Goal: Check status: Check status

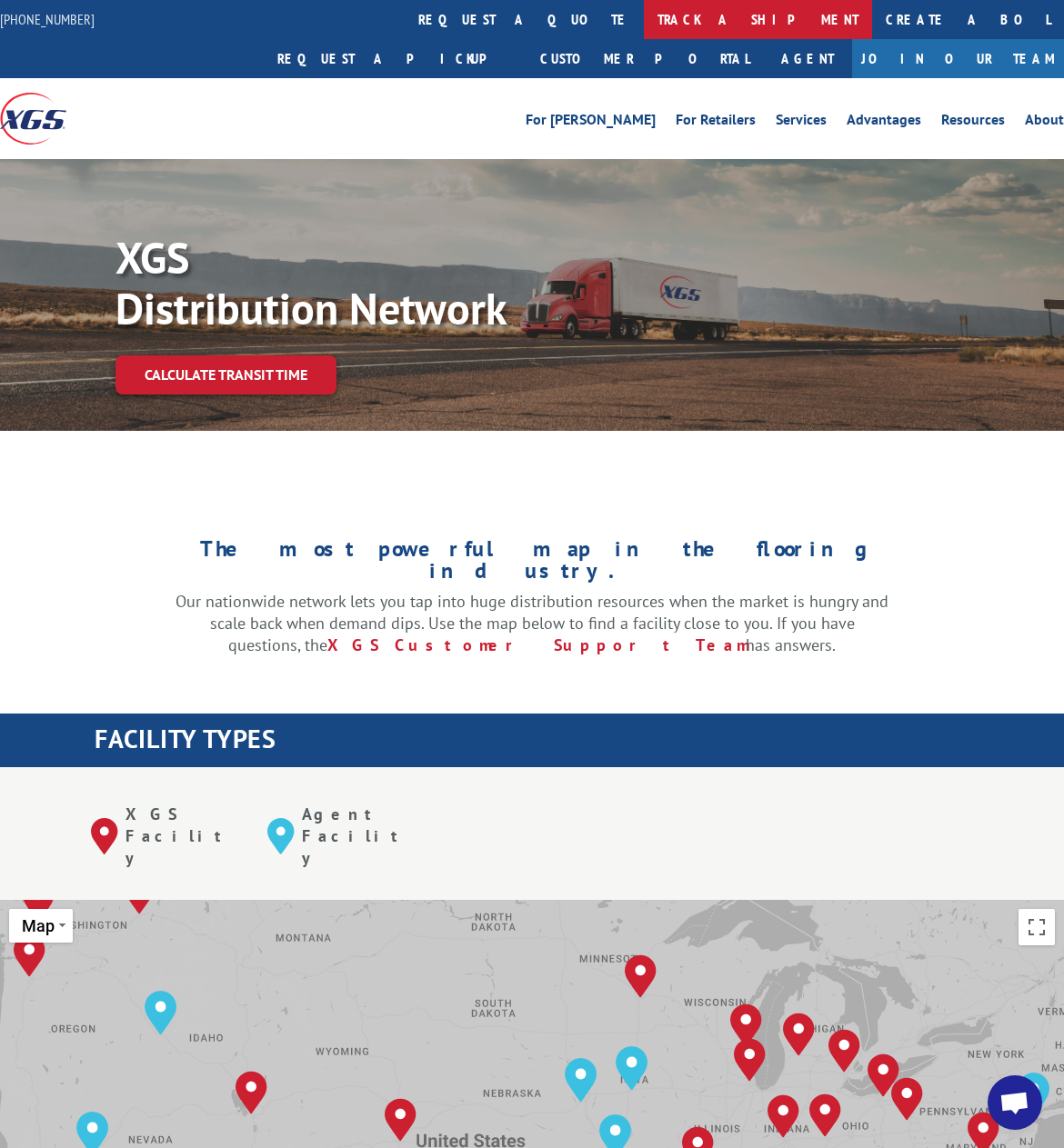
click at [643, 20] on link "track a shipment" at bounding box center [757, 19] width 228 height 39
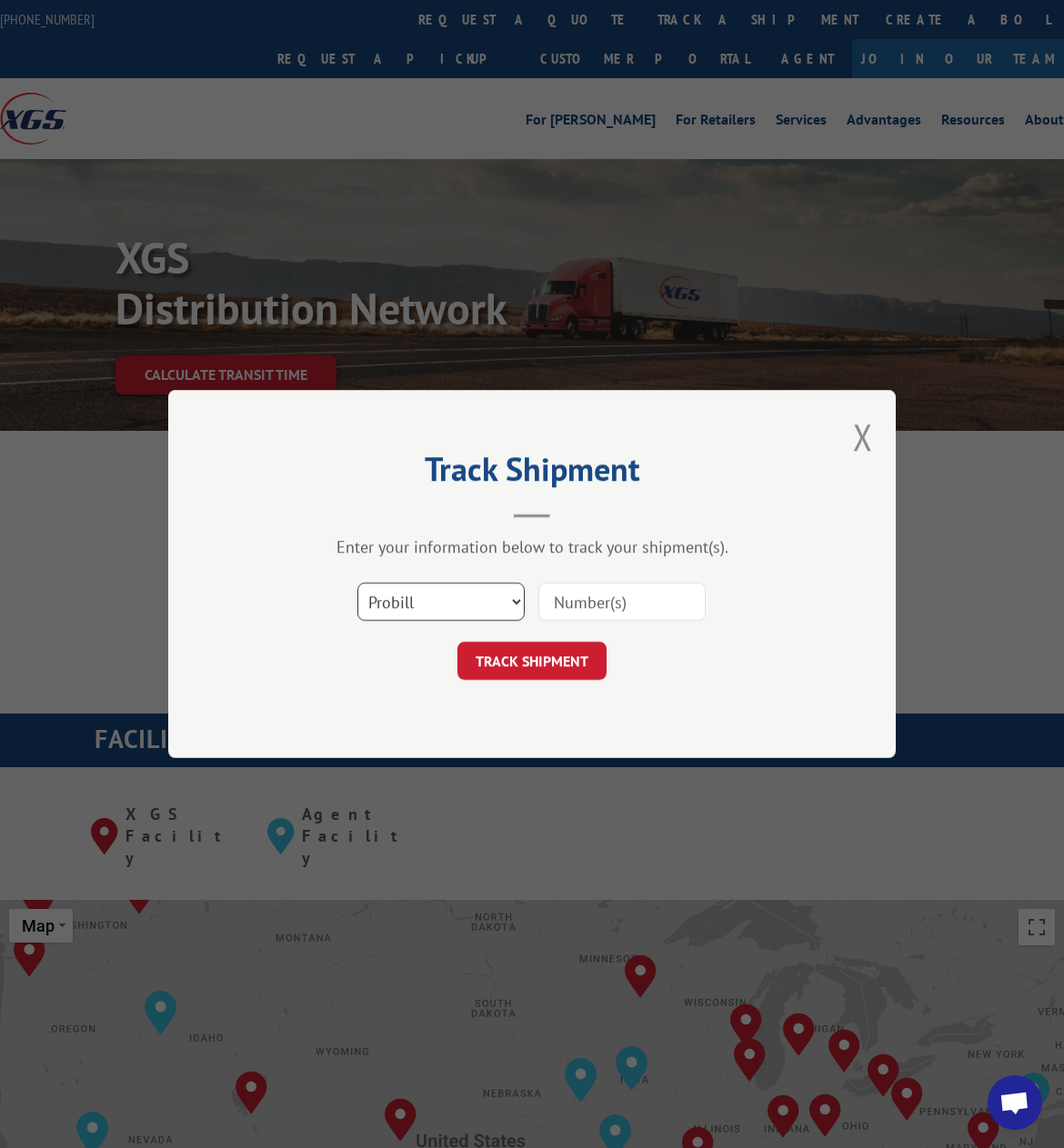
click at [421, 616] on select "Select category... Probill BOL PO" at bounding box center [441, 602] width 167 height 39
select select "bol"
click at [357, 582] on select "Select category... Probill BOL PO" at bounding box center [441, 602] width 167 height 39
click at [578, 593] on input at bounding box center [622, 602] width 167 height 39
paste input "10012501GC"
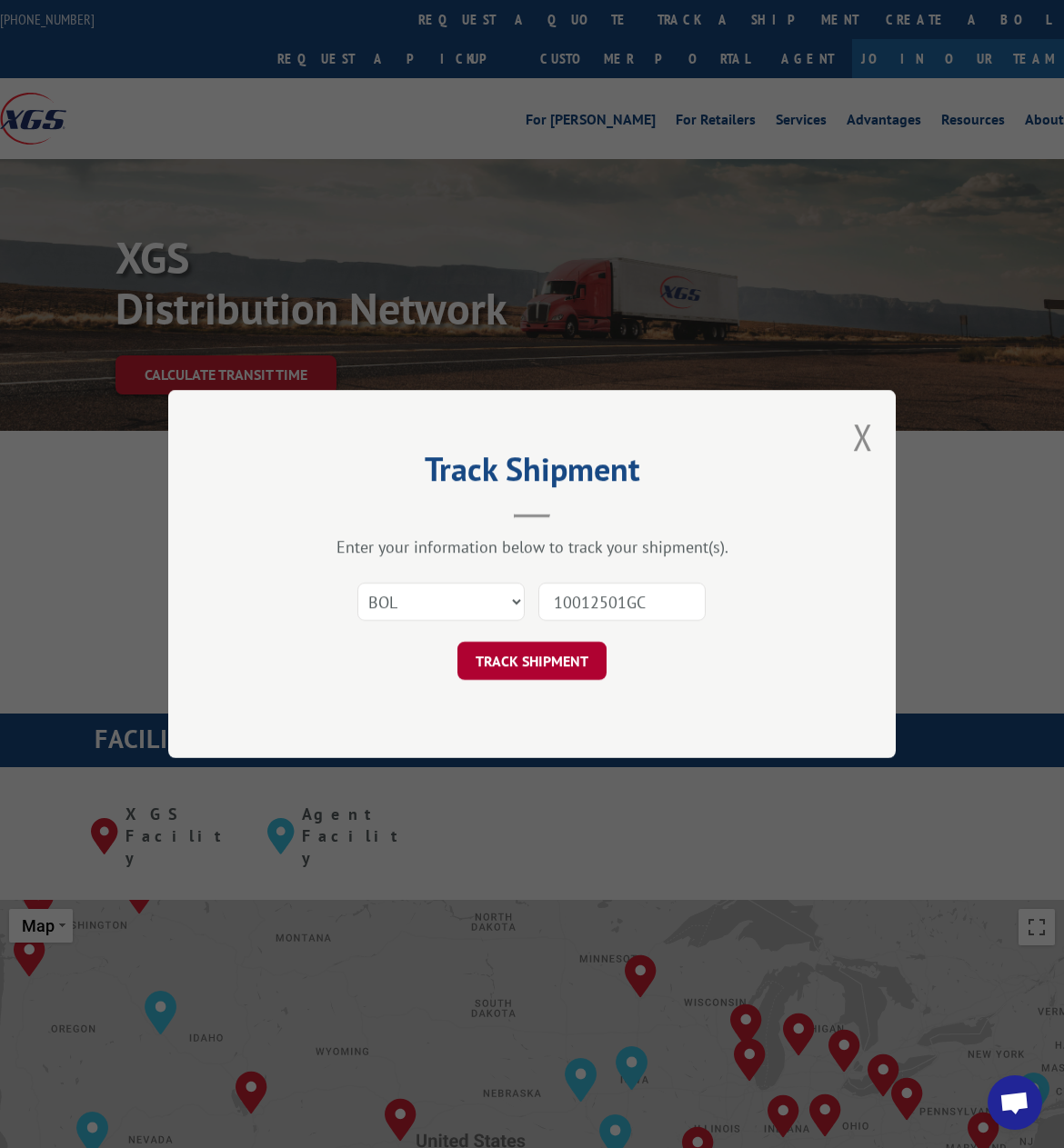
type input "10012501GC"
click at [557, 647] on button "TRACK SHIPMENT" at bounding box center [532, 660] width 149 height 39
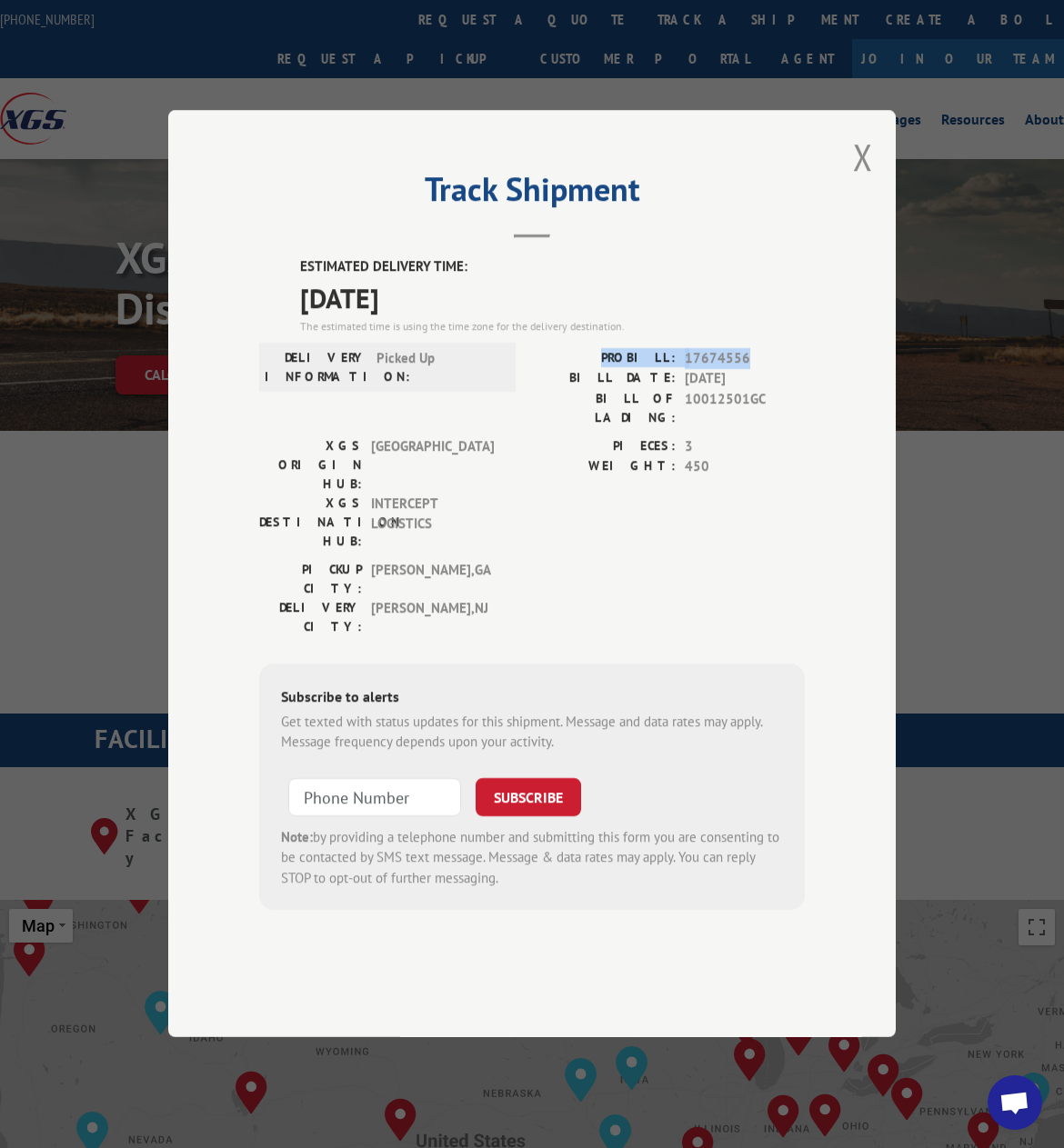
drag, startPoint x: 764, startPoint y: 411, endPoint x: 619, endPoint y: 420, distance: 145.3
click at [619, 369] on div "PROBILL: 17674556" at bounding box center [668, 358] width 273 height 21
copy div "PROBILL: 17674556"
click at [352, 778] on input "+1 (___) ___-____" at bounding box center [375, 797] width 173 height 39
paste input "973) 390-6721"
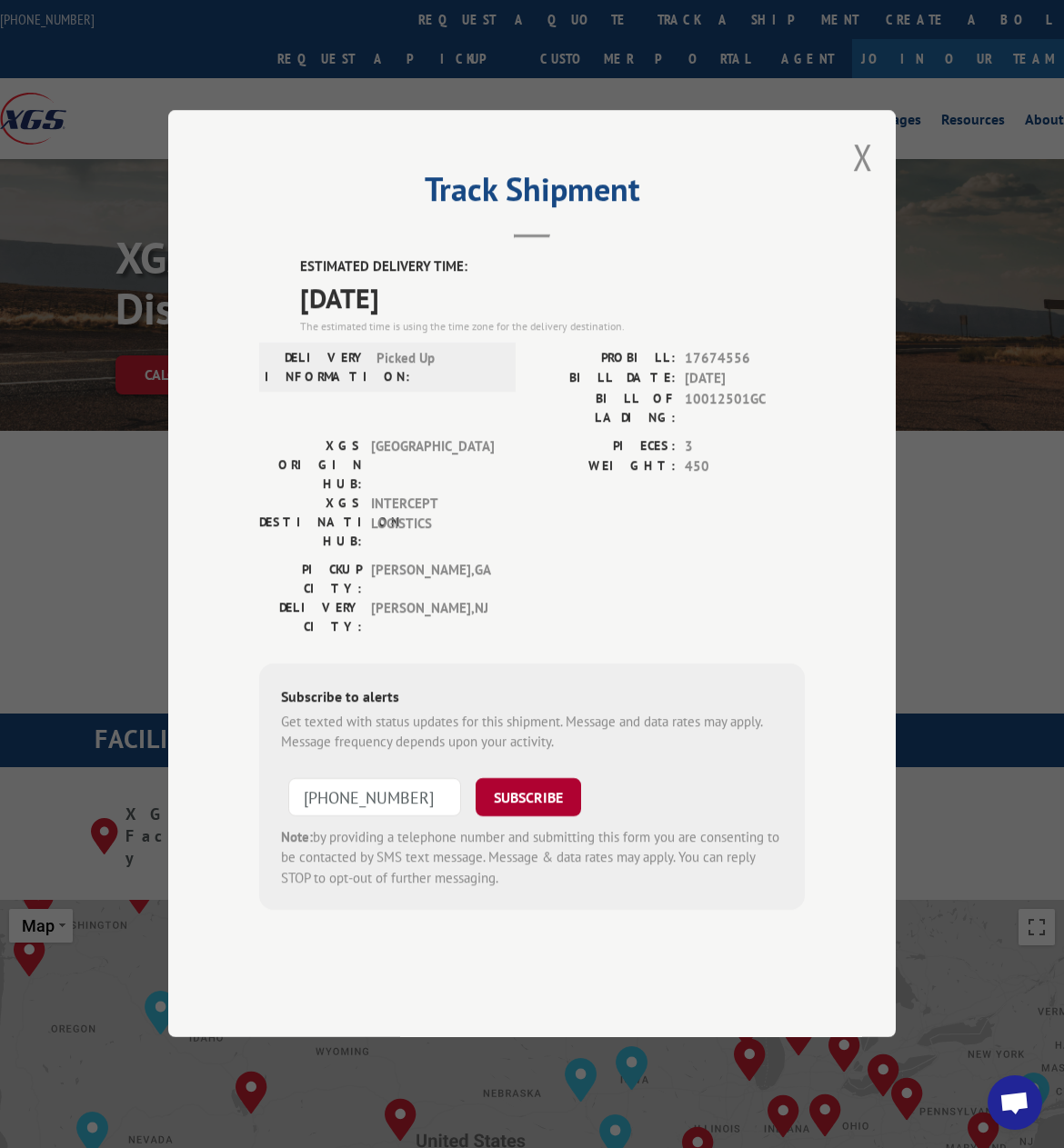
type input "[PHONE_NUMBER]"
click at [529, 778] on button "SUBSCRIBE" at bounding box center [527, 797] width 106 height 39
